Goal: Task Accomplishment & Management: Manage account settings

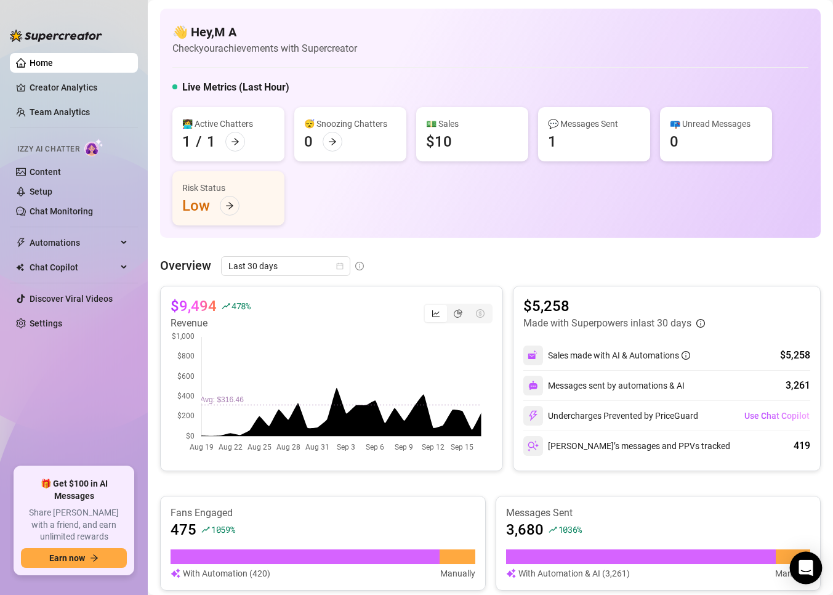
click at [806, 556] on div "Open Intercom Messenger" at bounding box center [806, 568] width 33 height 33
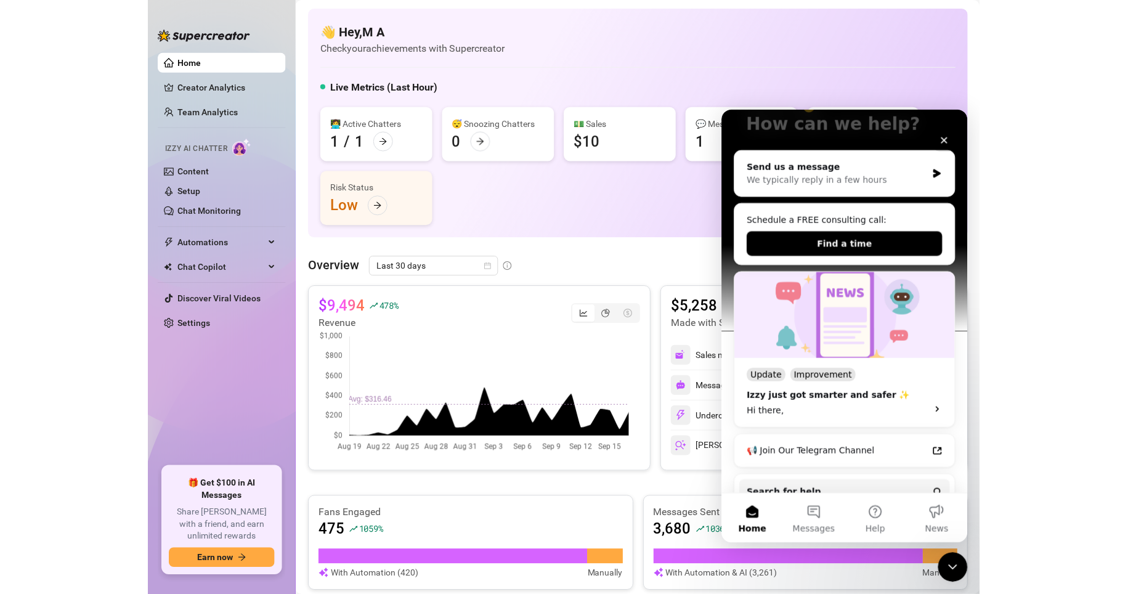
scroll to position [113, 0]
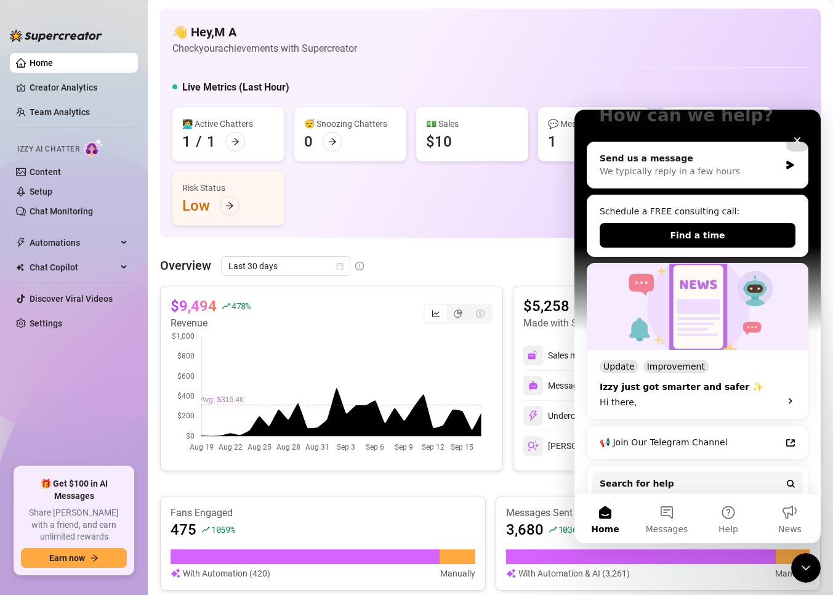
click at [678, 388] on div "Izzy just got smarter and safer ✨" at bounding box center [687, 387] width 174 height 13
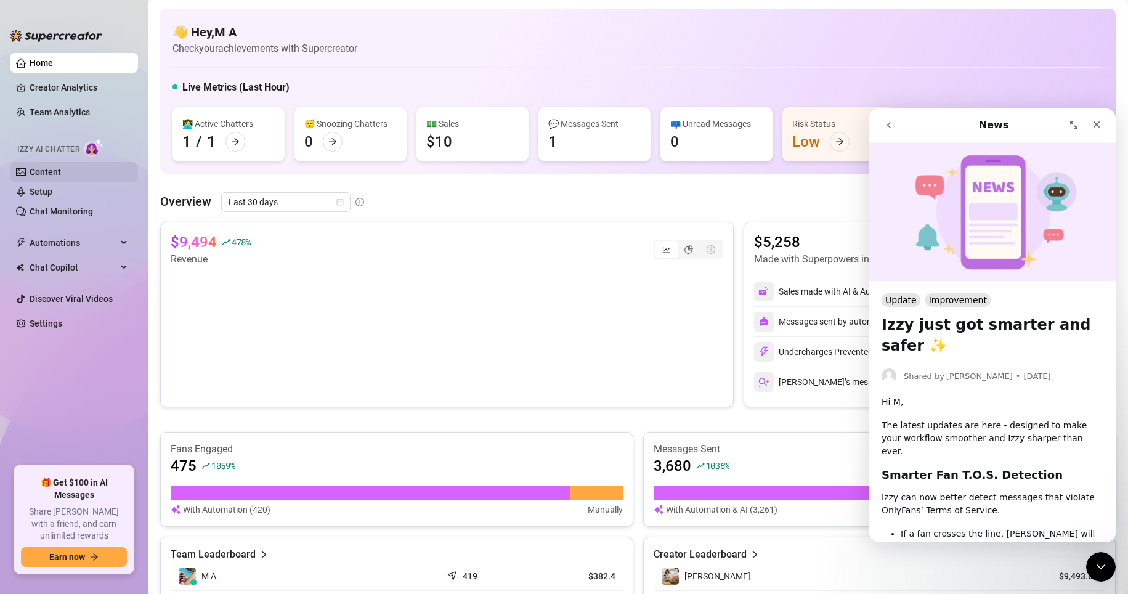
click at [51, 167] on link "Content" at bounding box center [45, 172] width 31 height 10
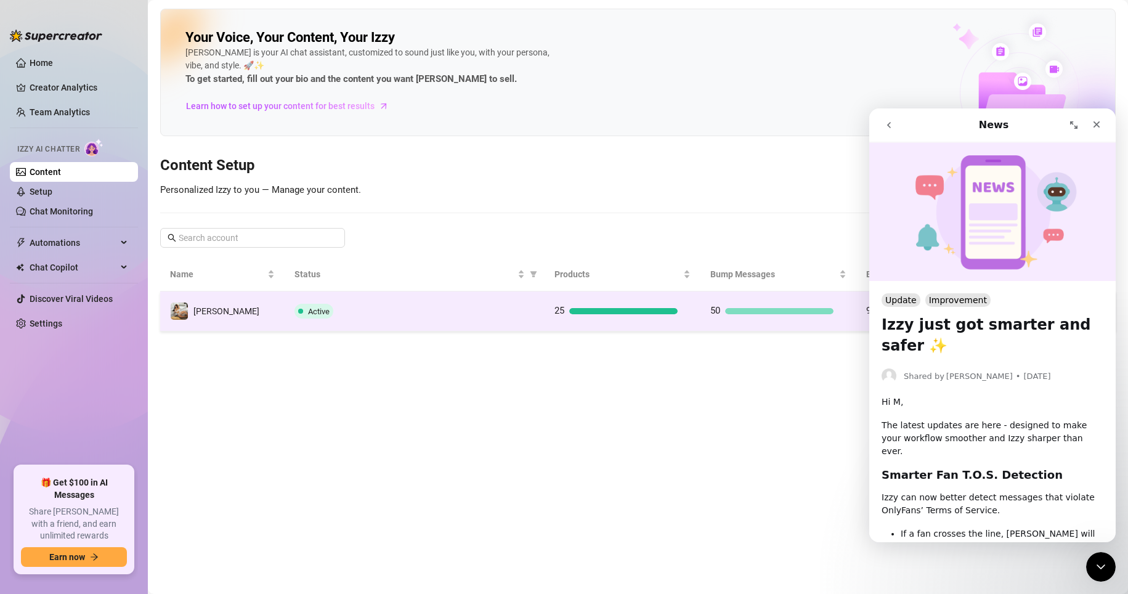
click at [487, 317] on div "Active" at bounding box center [414, 311] width 240 height 15
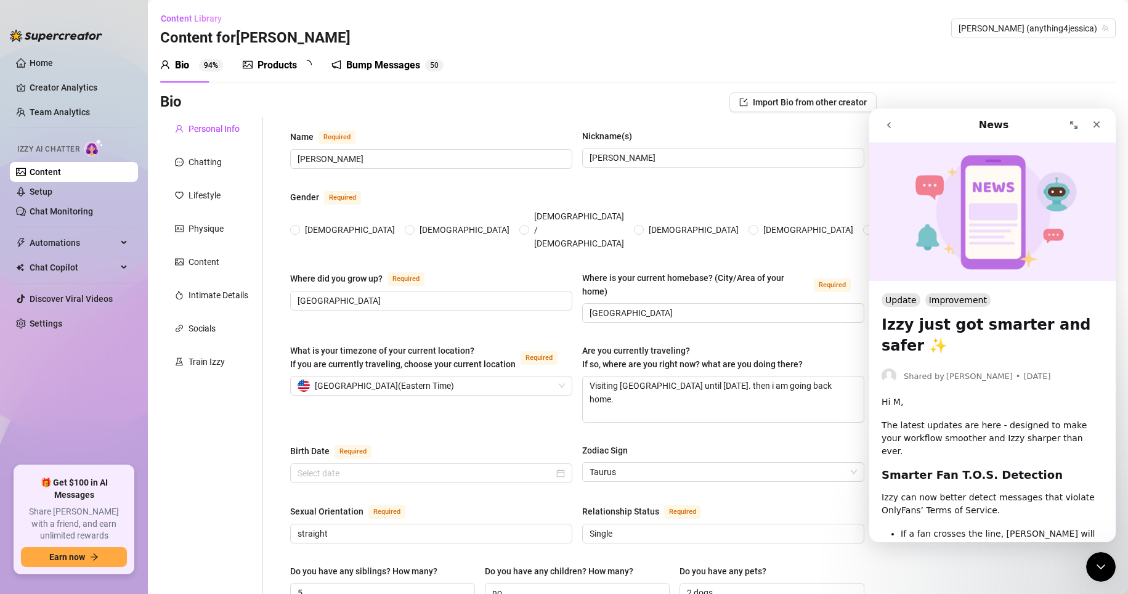
radio input "true"
type input "[DATE]"
click at [833, 127] on icon "Close" at bounding box center [1096, 124] width 10 height 10
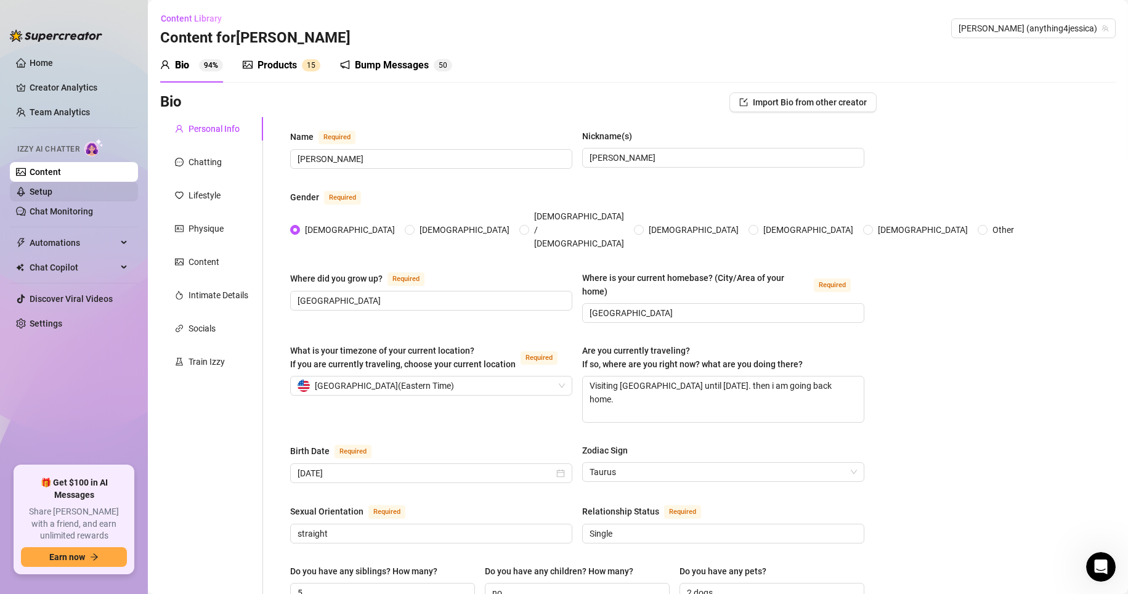
click at [52, 192] on link "Setup" at bounding box center [41, 192] width 23 height 10
